Goal: Transaction & Acquisition: Purchase product/service

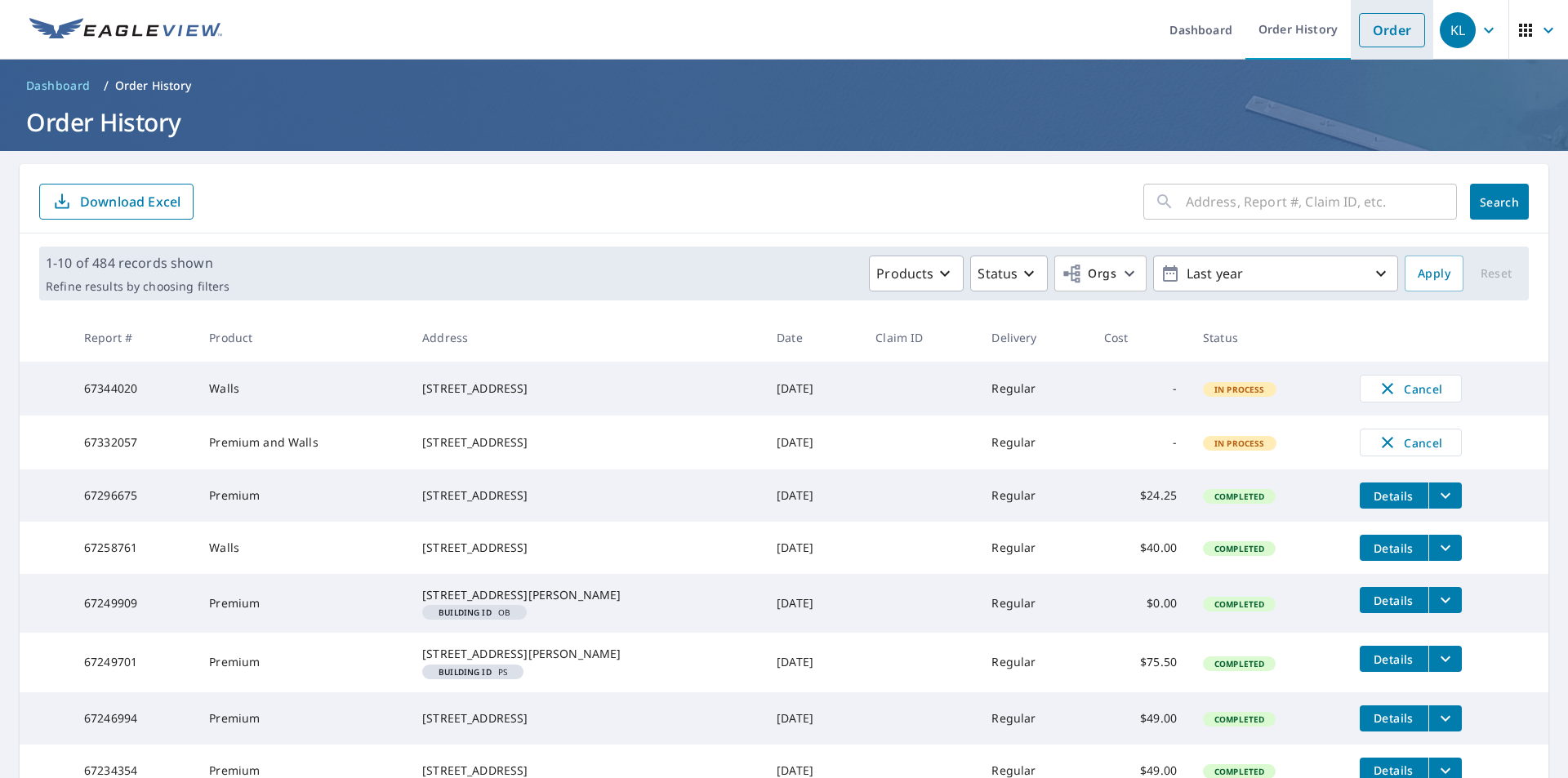
click at [1384, 28] on link "Order" at bounding box center [1391, 31] width 66 height 34
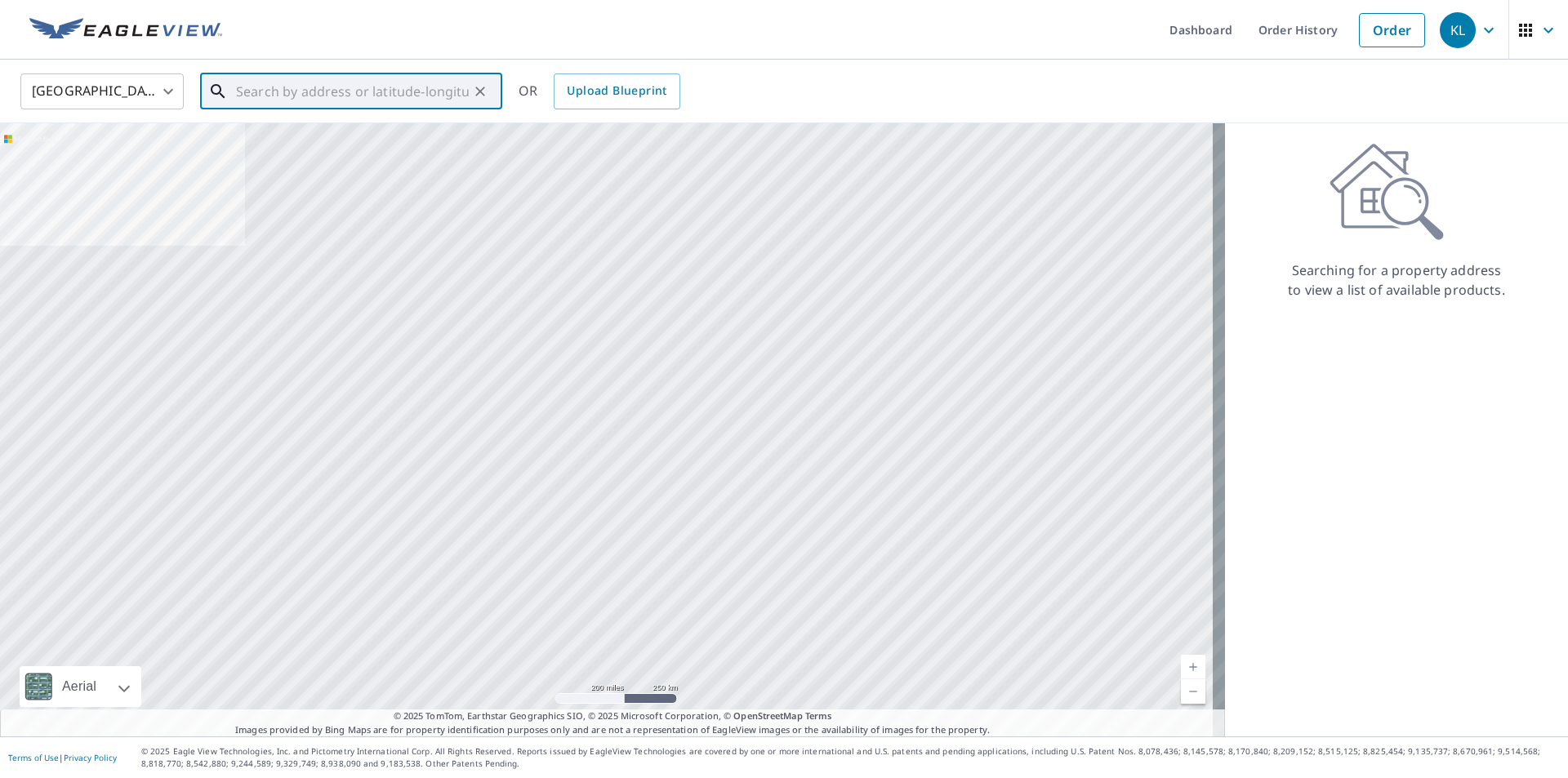
click at [453, 92] on input "text" at bounding box center [353, 92] width 233 height 46
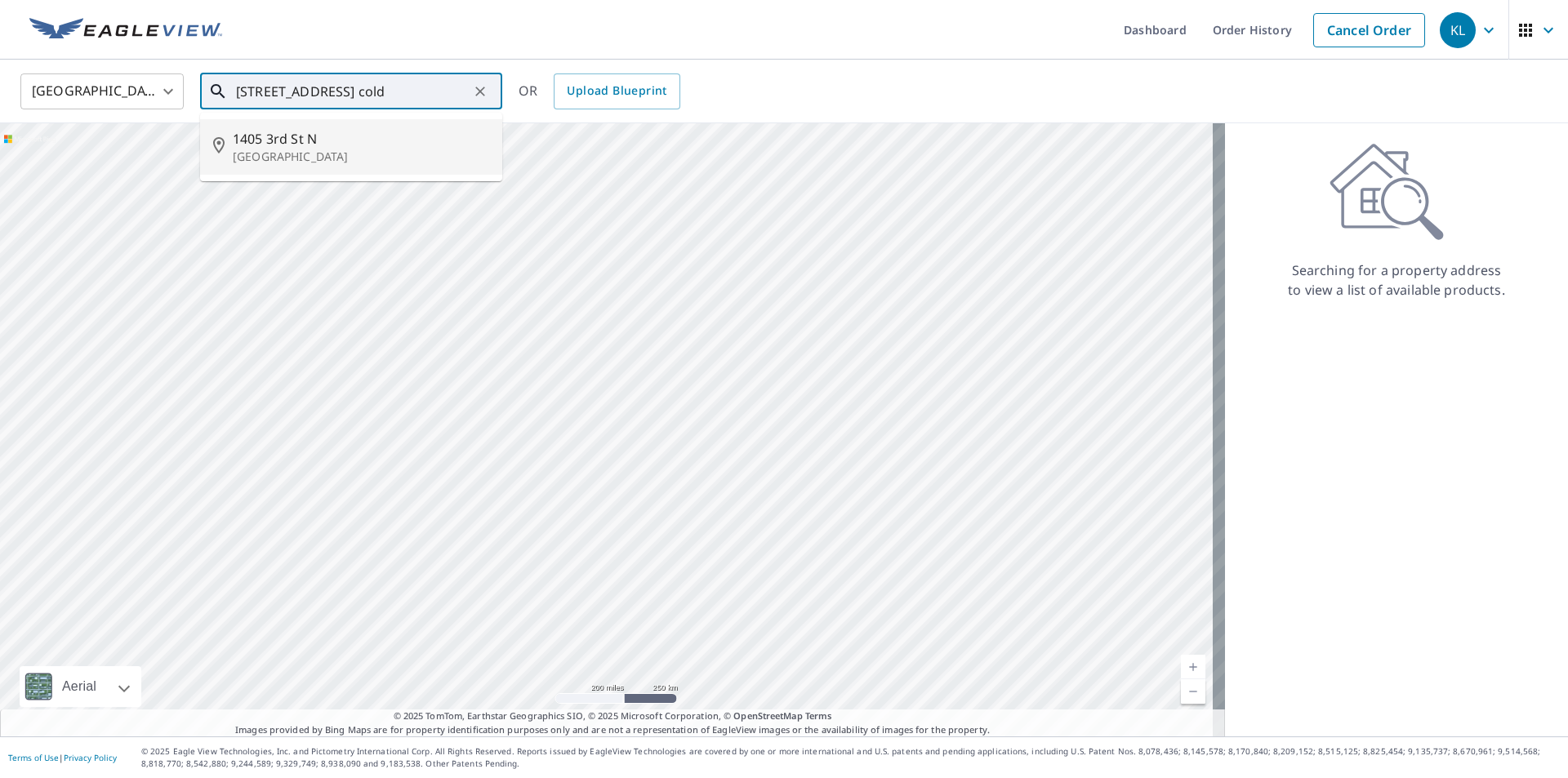
click at [380, 134] on span "1405 3rd St N" at bounding box center [360, 138] width 256 height 20
type input "[STREET_ADDRESS]"
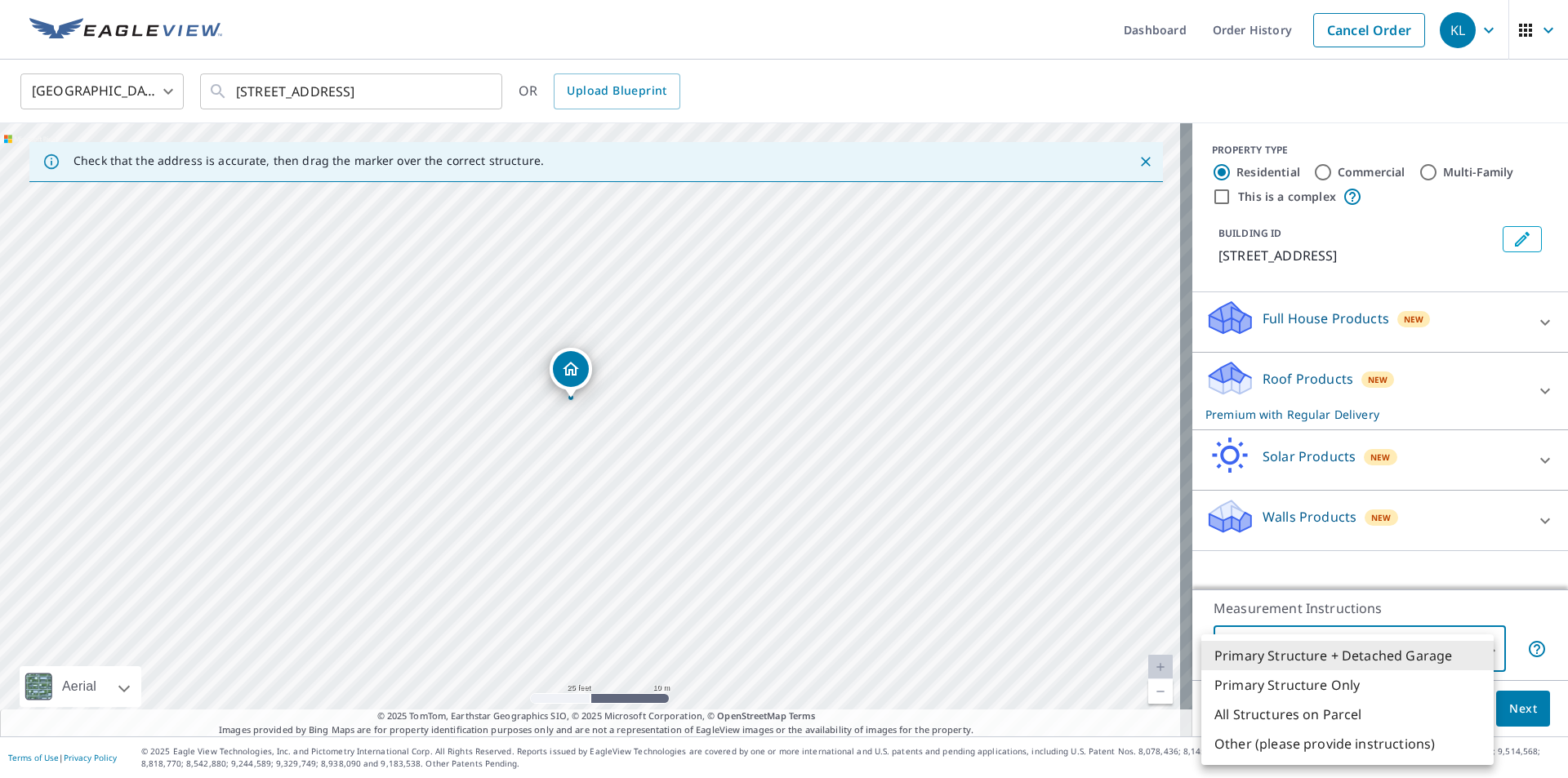
click at [1332, 647] on body "KL KL Dashboard Order History Cancel Order KL [GEOGRAPHIC_DATA] [GEOGRAPHIC_DAT…" at bounding box center [784, 389] width 1568 height 778
click at [1335, 693] on li "Primary Structure Only" at bounding box center [1347, 685] width 293 height 30
type input "2"
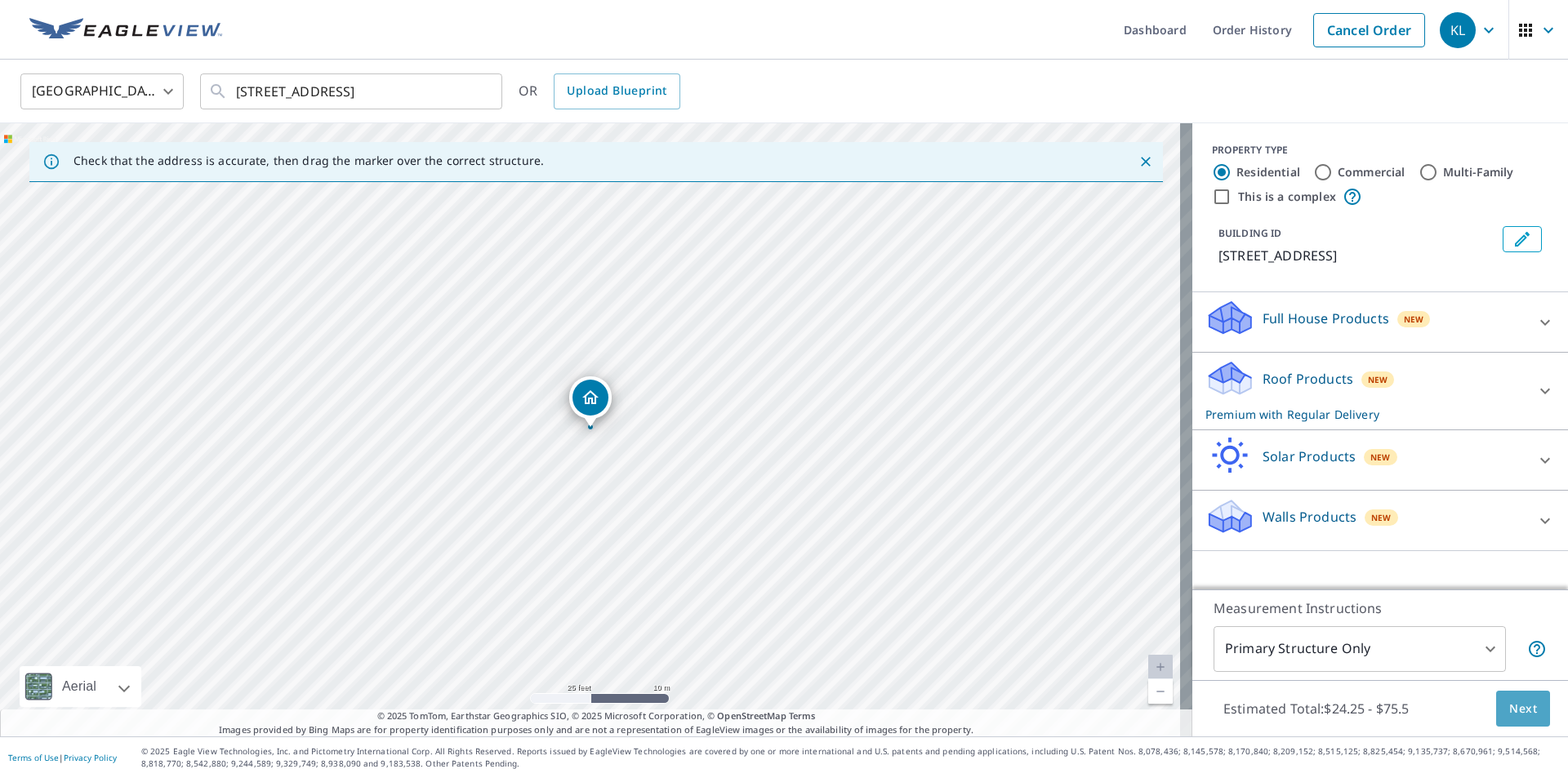
click at [1509, 702] on span "Next" at bounding box center [1522, 708] width 28 height 20
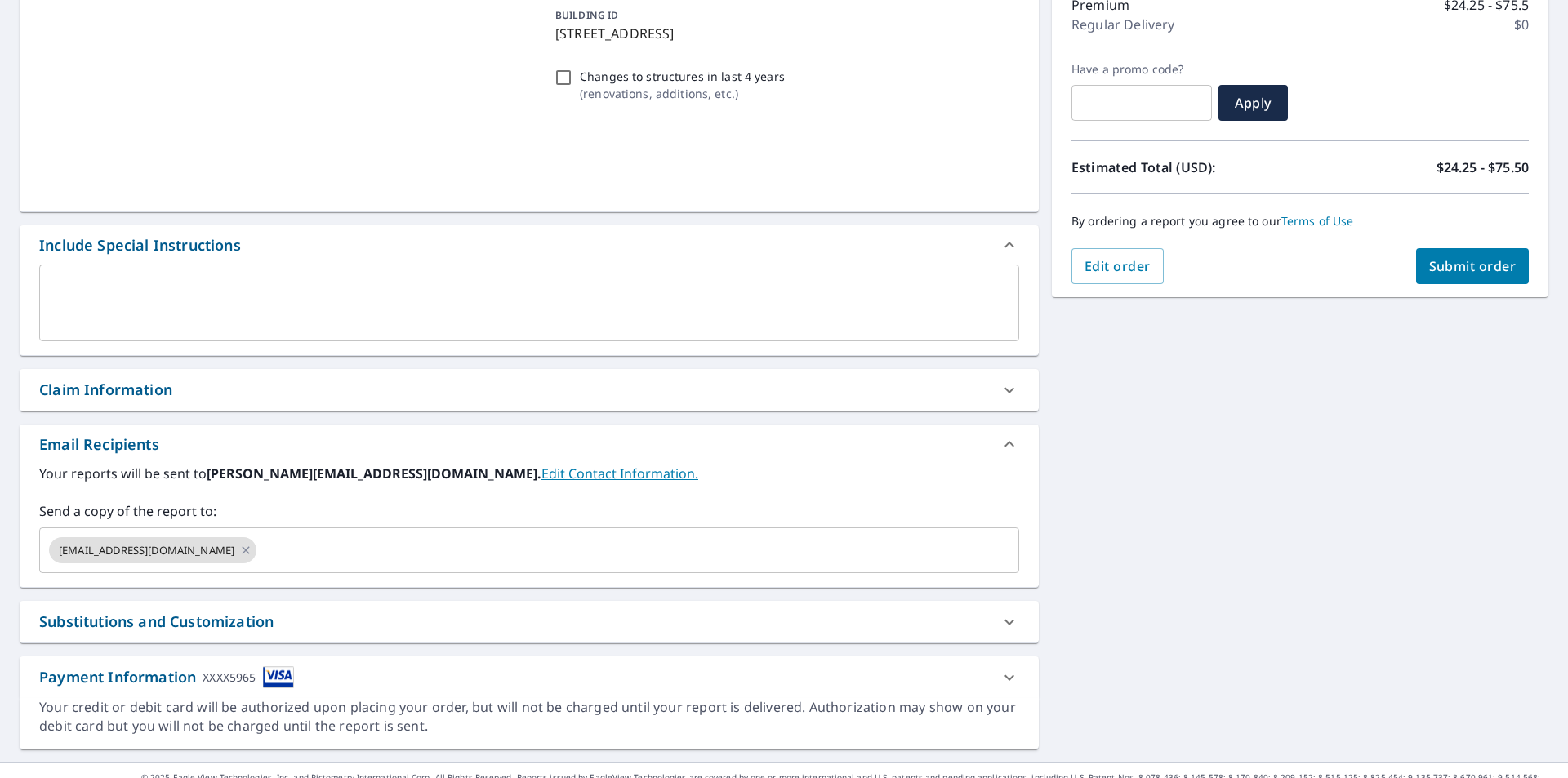
scroll to position [250, 0]
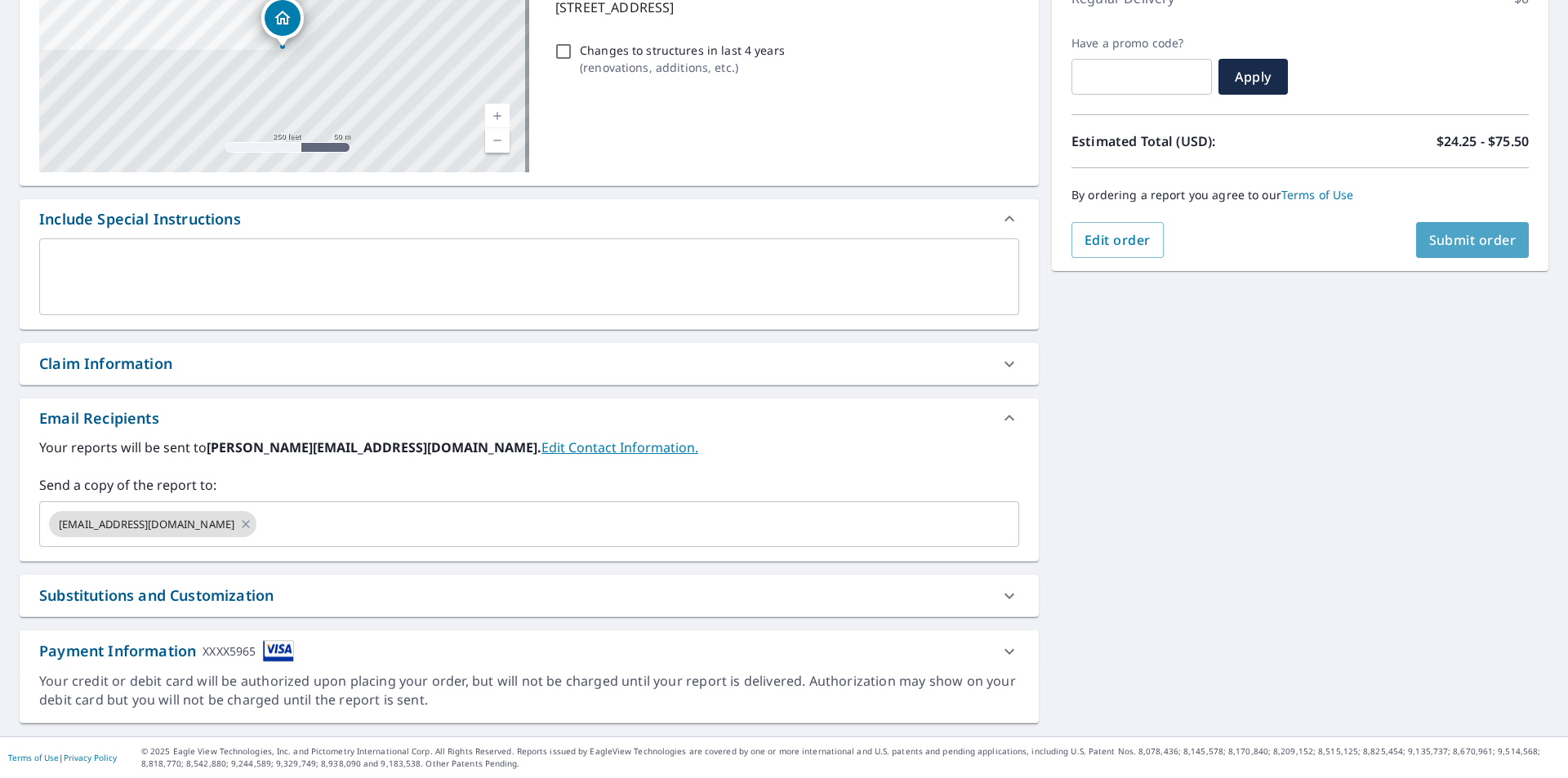
click at [1449, 249] on button "Submit order" at bounding box center [1472, 240] width 113 height 36
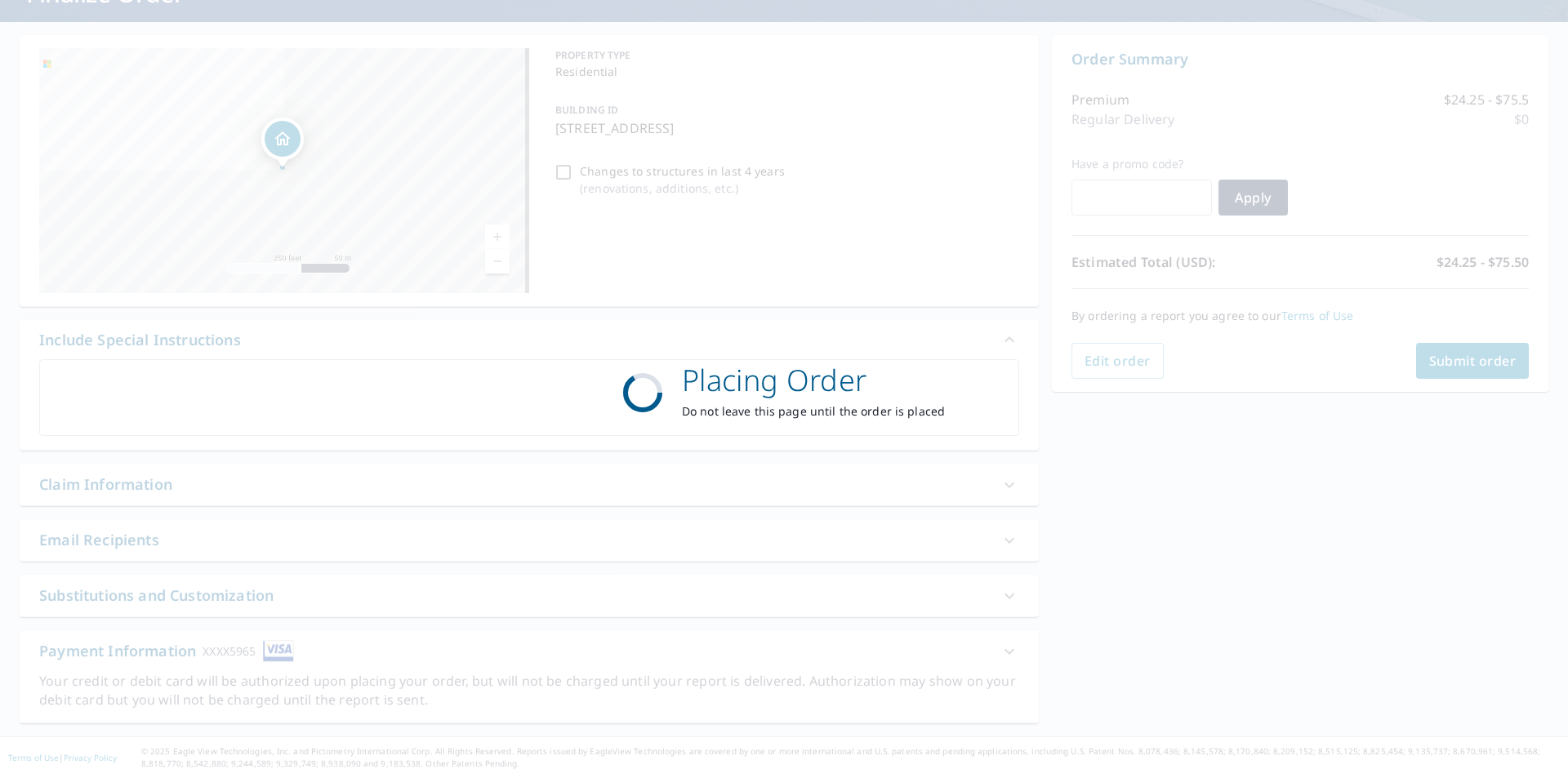
scroll to position [129, 0]
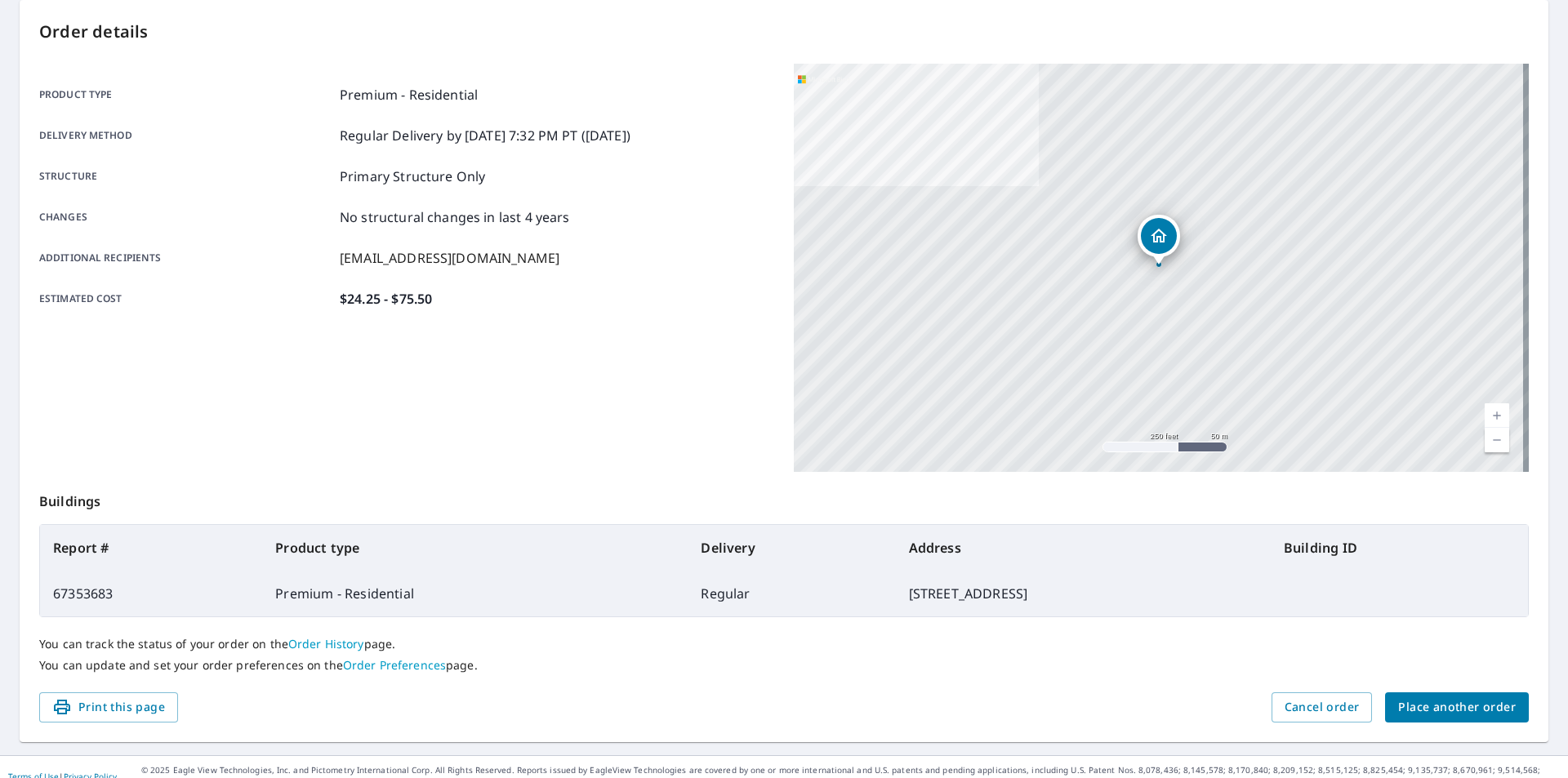
scroll to position [183, 0]
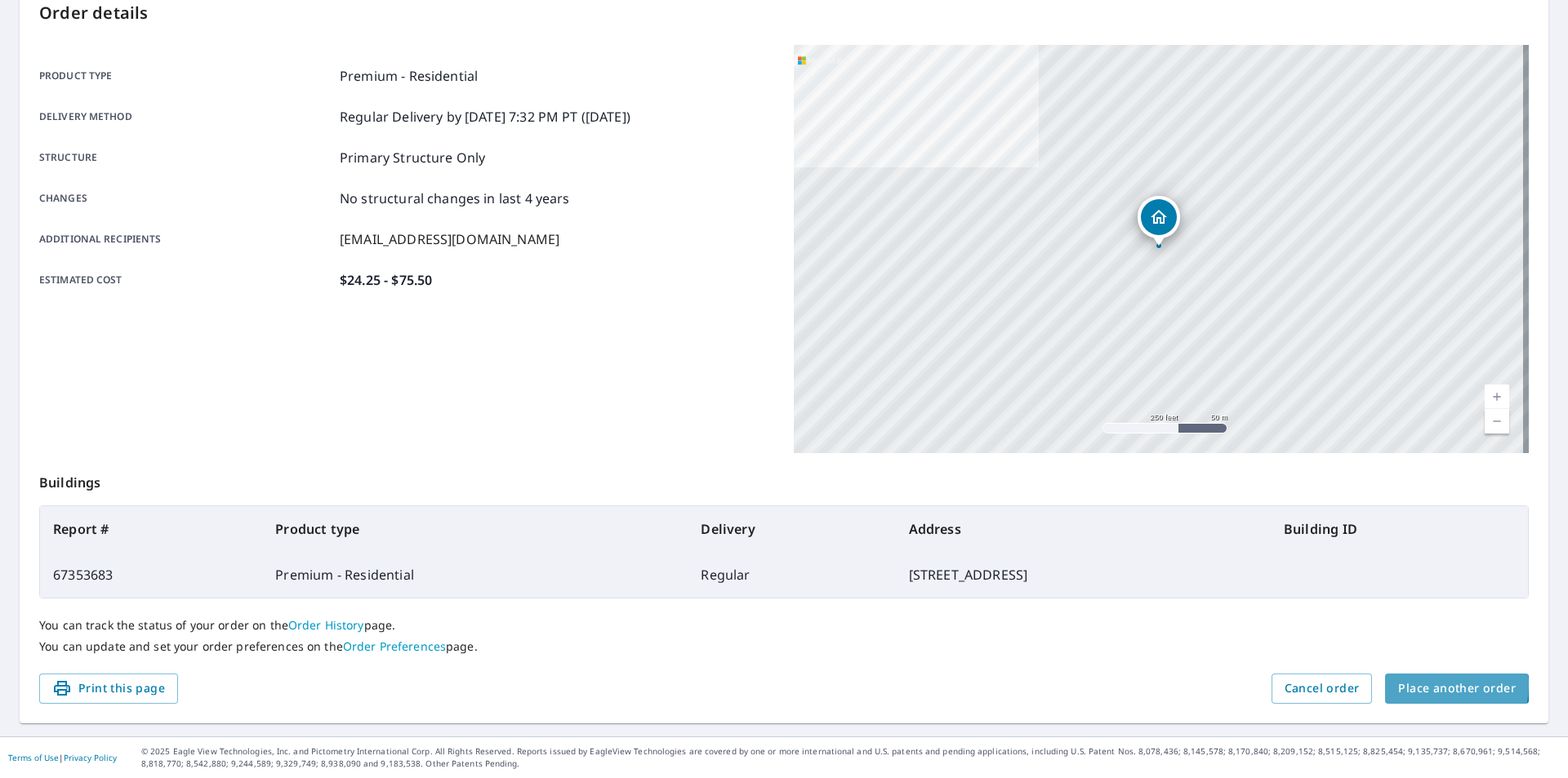
click at [1421, 686] on span "Place another order" at bounding box center [1456, 688] width 117 height 20
